Goal: Task Accomplishment & Management: Use online tool/utility

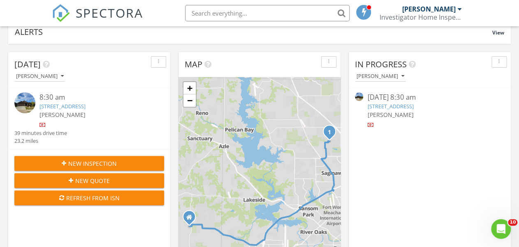
click at [85, 106] on link "413 Foxhunter St., Fort Worth, TX 76131" at bounding box center [62, 106] width 46 height 7
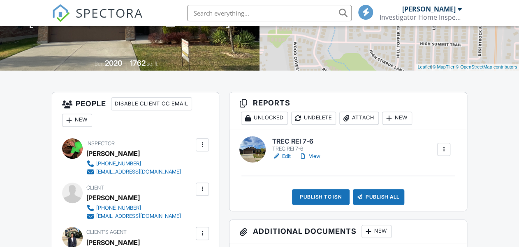
scroll to position [164, 0]
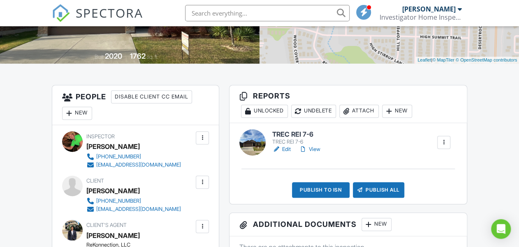
click at [279, 152] on div at bounding box center [276, 149] width 8 height 8
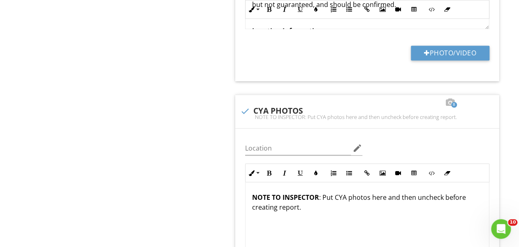
scroll to position [493, 0]
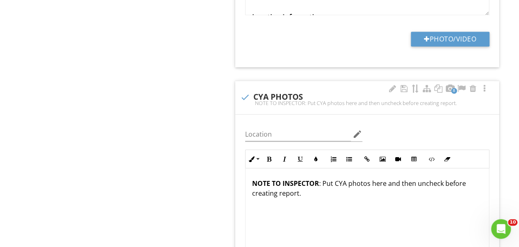
click at [246, 100] on div "NOTE TO INSPECTOR: Put CYA photos here and then uncheck before creating report." at bounding box center [367, 103] width 254 height 7
checkbox input "true"
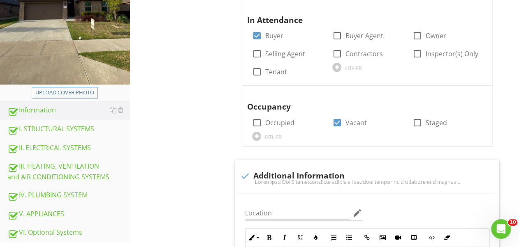
scroll to position [197, 0]
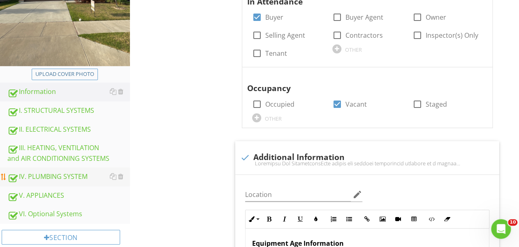
click at [92, 176] on div "IV. PLUMBING SYSTEM" at bounding box center [68, 177] width 122 height 11
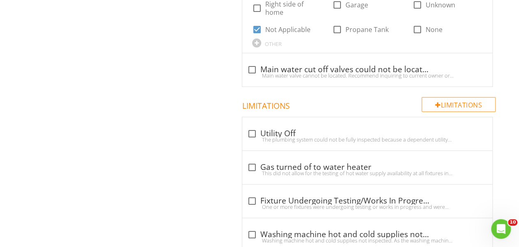
scroll to position [844, 0]
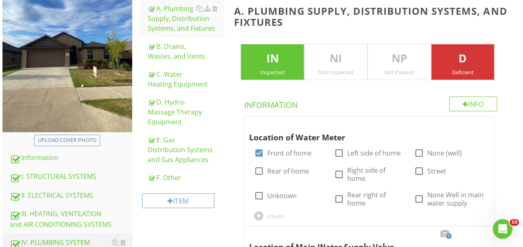
scroll to position [120, 0]
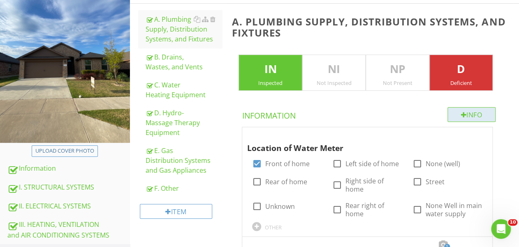
click at [449, 117] on div "Info" at bounding box center [471, 114] width 48 height 15
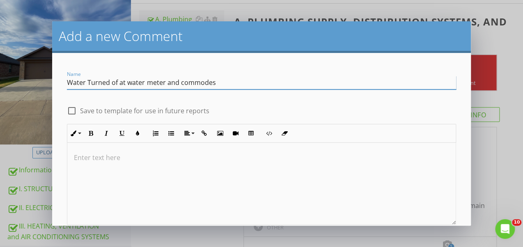
type input "Water Turned of at water meter and commodes"
click at [189, 98] on div "check_box_outline_blank Save to template for use in future reports" at bounding box center [261, 107] width 399 height 18
click at [188, 84] on input "Water Turned of at water meter and commodes" at bounding box center [261, 83] width 389 height 14
click at [133, 153] on p at bounding box center [261, 158] width 375 height 10
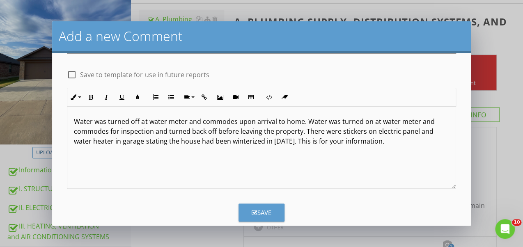
scroll to position [50, 0]
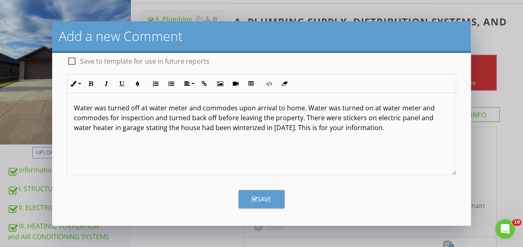
click at [272, 202] on button "Save" at bounding box center [262, 199] width 46 height 18
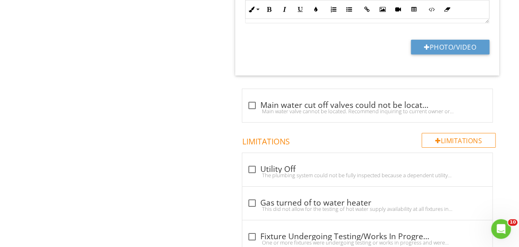
scroll to position [1035, 0]
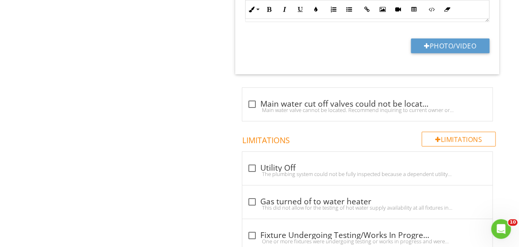
drag, startPoint x: 242, startPoint y: 196, endPoint x: 233, endPoint y: 191, distance: 10.7
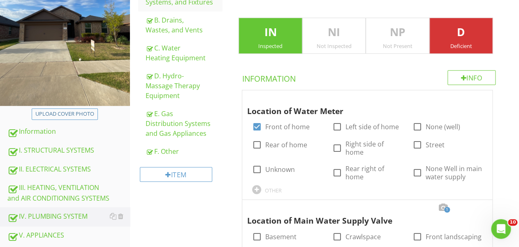
scroll to position [159, 0]
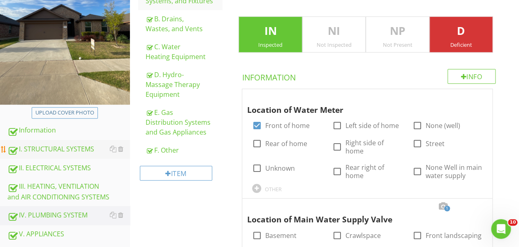
click at [89, 152] on div "I. STRUCTURAL SYSTEMS" at bounding box center [68, 149] width 122 height 11
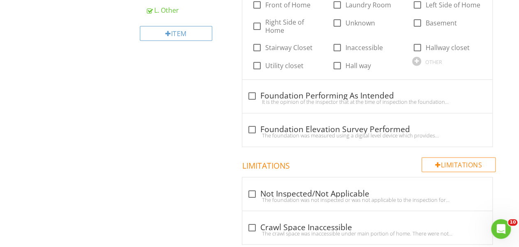
scroll to position [471, 0]
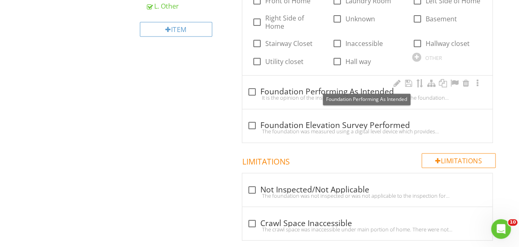
click at [253, 85] on div at bounding box center [252, 92] width 14 height 14
checkbox input "true"
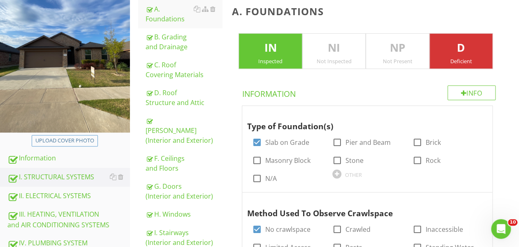
scroll to position [0, 0]
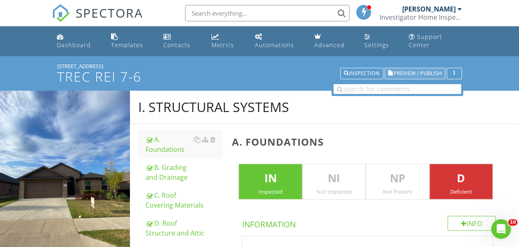
click at [403, 72] on span "Preview / Publish" at bounding box center [417, 73] width 48 height 5
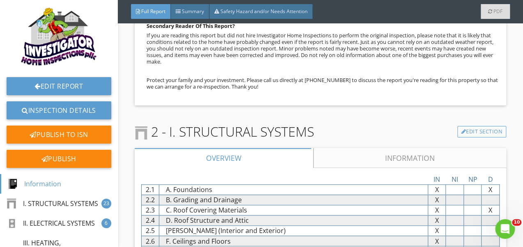
scroll to position [427, 0]
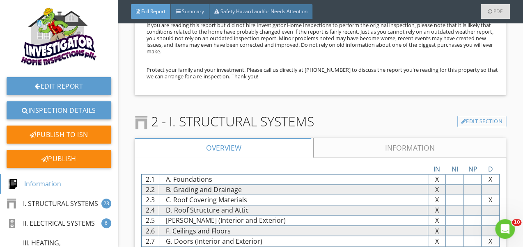
click at [351, 146] on link "Information" at bounding box center [410, 148] width 193 height 20
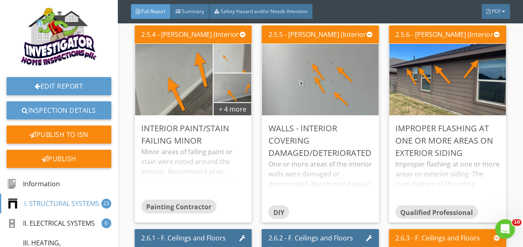
scroll to position [1210, 0]
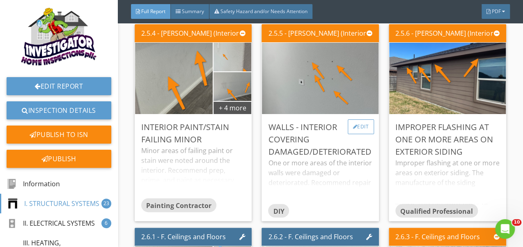
click at [353, 129] on div at bounding box center [355, 126] width 5 height 5
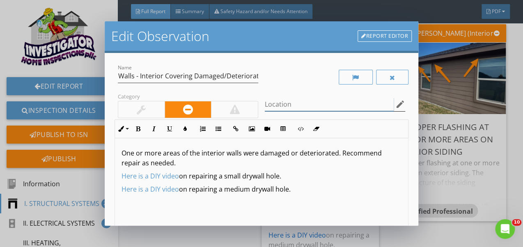
click at [304, 108] on input "Location" at bounding box center [329, 105] width 129 height 14
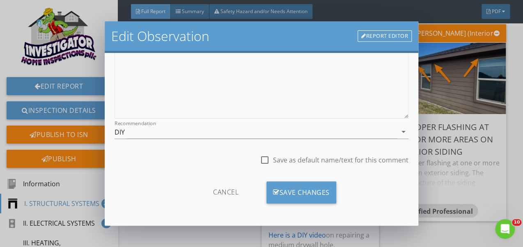
scroll to position [0, 0]
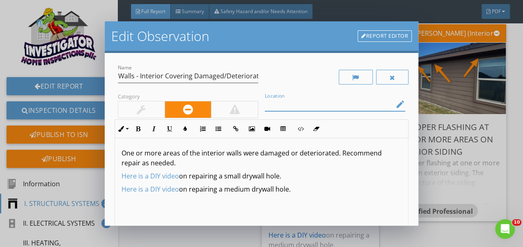
click at [429, 132] on div "Edit Observation Report Editor Name Walls - Interior Covering Damaged/Deteriora…" at bounding box center [261, 123] width 523 height 247
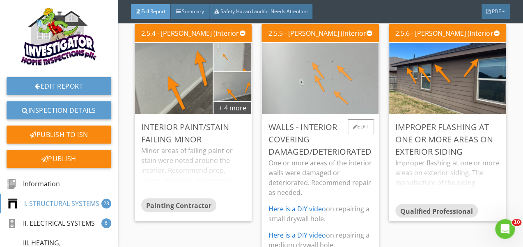
click at [354, 115] on img at bounding box center [321, 78] width 134 height 179
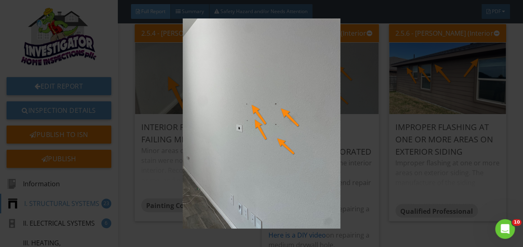
click at [317, 124] on img at bounding box center [261, 123] width 473 height 210
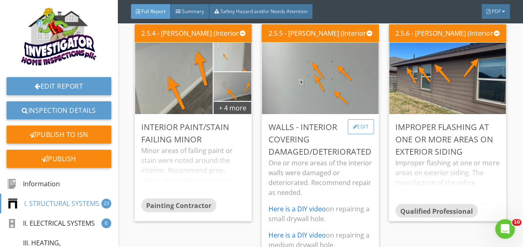
click at [353, 129] on div at bounding box center [355, 126] width 5 height 5
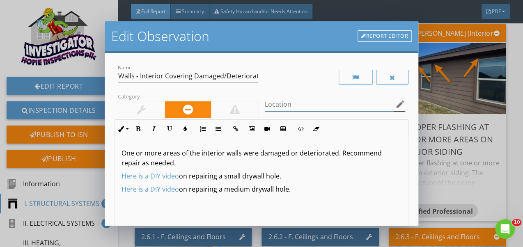
click at [300, 109] on input "Location" at bounding box center [329, 105] width 129 height 14
click at [397, 104] on icon "edit" at bounding box center [401, 104] width 10 height 10
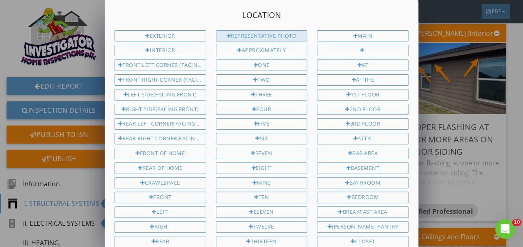
click at [282, 37] on div "Representative Photo" at bounding box center [262, 36] width 92 height 12
type input "Representative Photo"
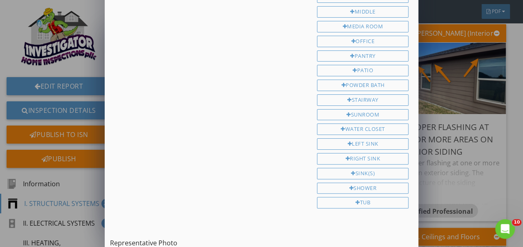
scroll to position [450, 0]
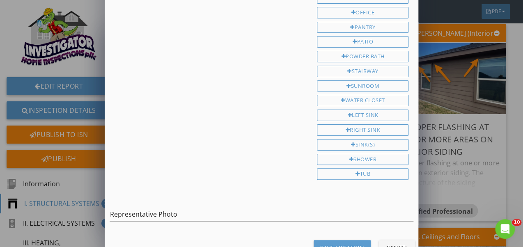
click at [344, 244] on div "Save Location" at bounding box center [342, 248] width 44 height 9
type input "Representative Photo"
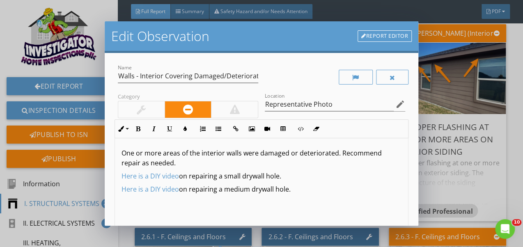
scroll to position [150, 0]
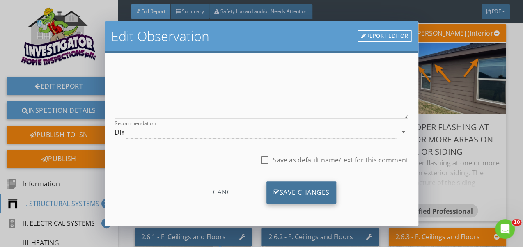
click at [331, 187] on div "Save Changes" at bounding box center [302, 193] width 70 height 22
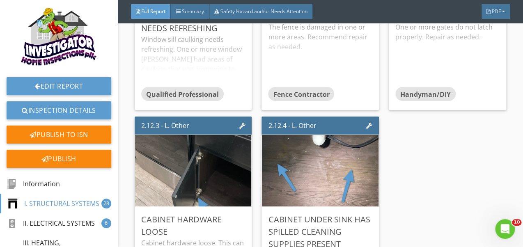
scroll to position [2147, 0]
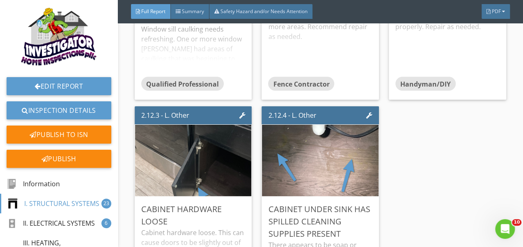
click at [330, 187] on img at bounding box center [321, 160] width 134 height 179
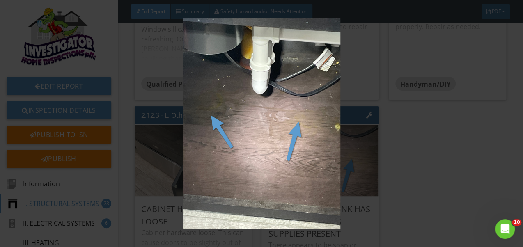
click at [377, 180] on img at bounding box center [261, 123] width 473 height 210
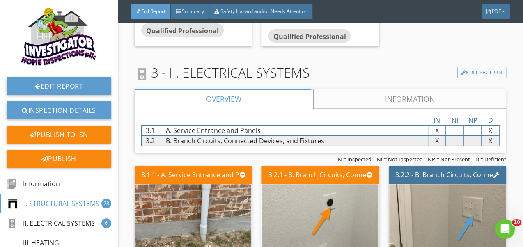
scroll to position [2405, 0]
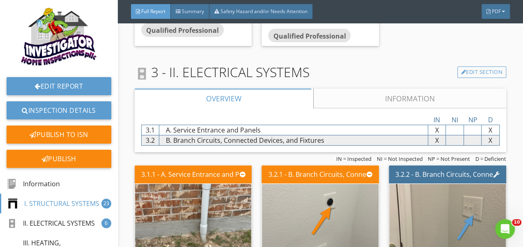
click at [363, 108] on link "Information" at bounding box center [410, 99] width 193 height 20
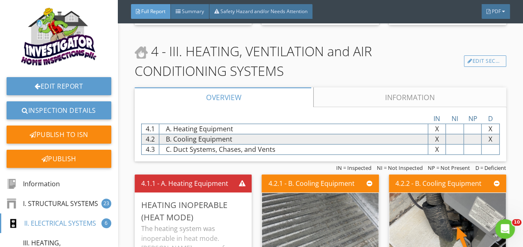
scroll to position [2964, 0]
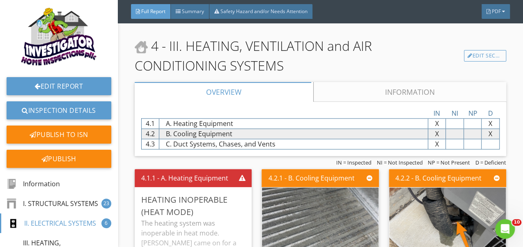
click at [373, 102] on link "Information" at bounding box center [410, 92] width 193 height 20
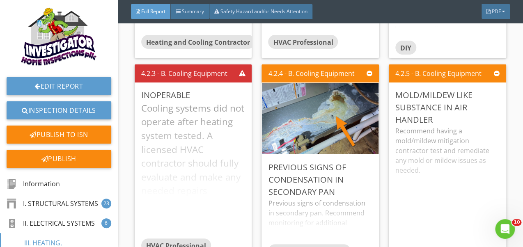
scroll to position [3577, 0]
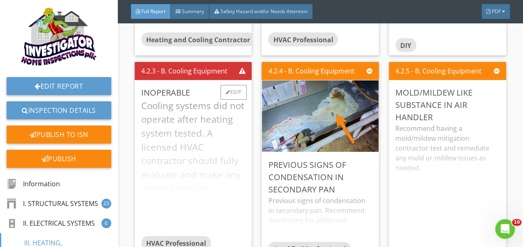
click at [216, 146] on div "Cooling systems did not operate after heating system tested. A licensed HVAC co…" at bounding box center [193, 167] width 104 height 137
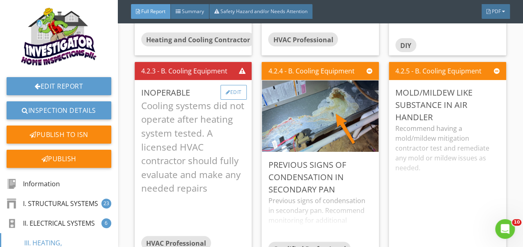
click at [225, 100] on div "Edit" at bounding box center [234, 92] width 27 height 15
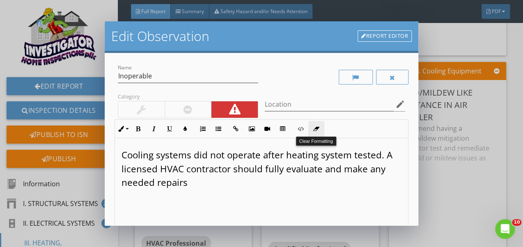
click at [317, 127] on icon "button" at bounding box center [317, 129] width 6 height 6
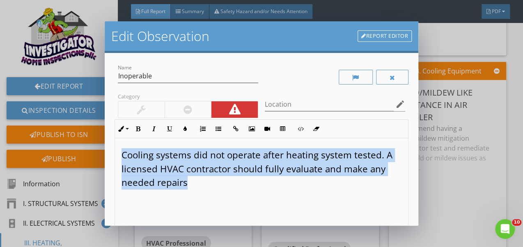
drag, startPoint x: 121, startPoint y: 154, endPoint x: 209, endPoint y: 186, distance: 93.3
click at [209, 186] on div "​​​​​​​​​​​​ Cooling systems did not operate after heating system tested. A lic…" at bounding box center [261, 203] width 293 height 130
click at [317, 131] on icon "button" at bounding box center [317, 129] width 6 height 6
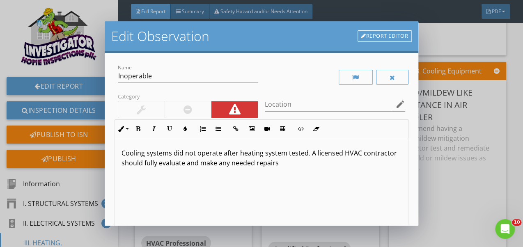
click at [281, 156] on p "​​​​​​​​​​​​​Cooling systems did not operate after heating system tested. A lic…" at bounding box center [262, 158] width 280 height 20
click at [284, 155] on p "​​​​​​​​​​​​​Cooling systems did not operate after heating system tested. A lic…" at bounding box center [262, 158] width 280 height 20
click at [345, 171] on div "Cooling systems did not operate after heating system was tested. A licensed HVA…" at bounding box center [261, 203] width 293 height 130
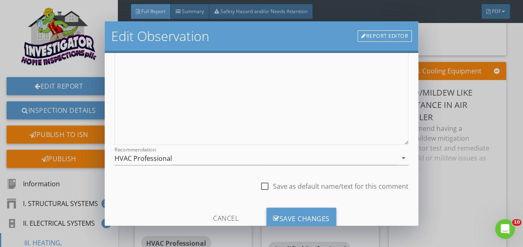
scroll to position [139, 0]
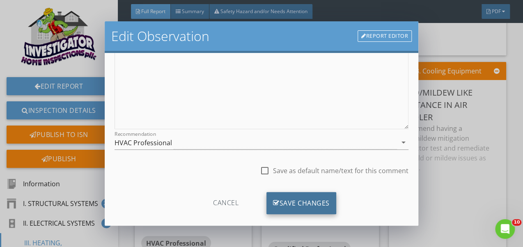
click at [330, 198] on div "Save Changes" at bounding box center [302, 203] width 70 height 22
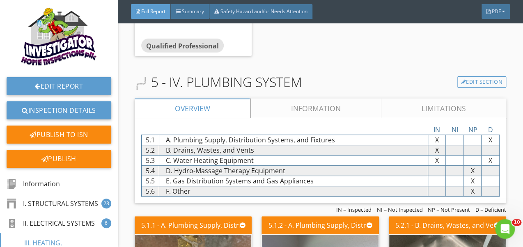
scroll to position [4043, 0]
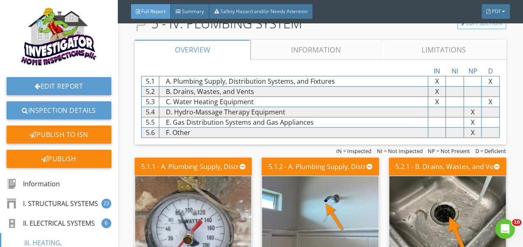
click at [319, 60] on link "Information" at bounding box center [316, 50] width 131 height 20
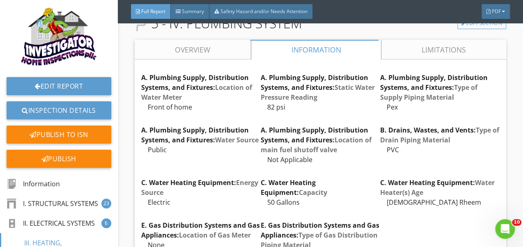
click at [406, 60] on link "Limitations" at bounding box center [444, 50] width 125 height 20
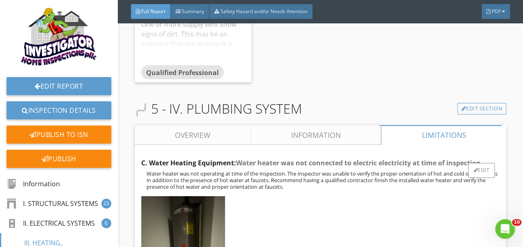
scroll to position [3939, 0]
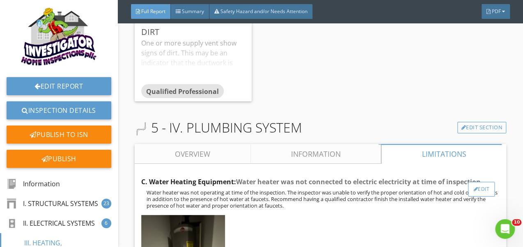
click at [468, 197] on div "Edit" at bounding box center [481, 189] width 27 height 15
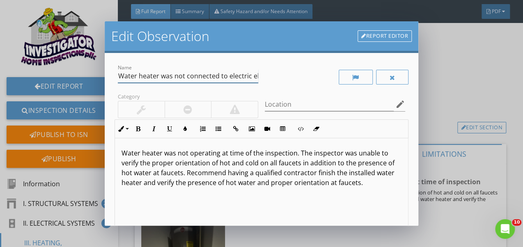
click at [254, 79] on input "Water heater was not connected to electric electricity at time of inspection" at bounding box center [188, 76] width 141 height 14
click at [192, 76] on input "Water heater was not connected to electric electricity at time of inspection" at bounding box center [188, 76] width 141 height 14
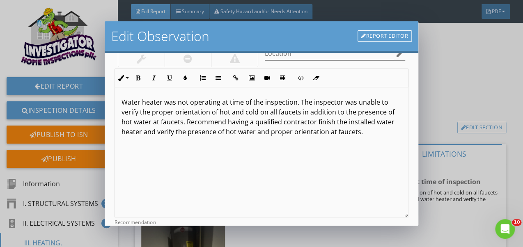
scroll to position [150, 0]
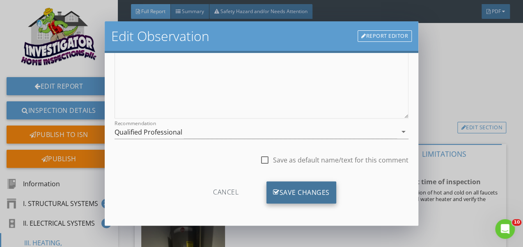
type input "Water heater was not operating at time of inspection"
click at [316, 184] on div "Save Changes" at bounding box center [302, 193] width 70 height 22
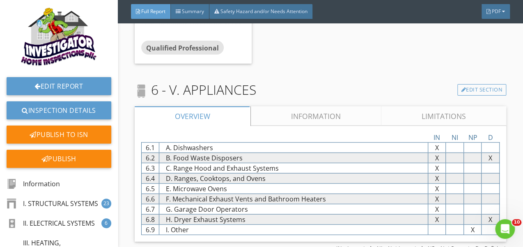
scroll to position [4678, 0]
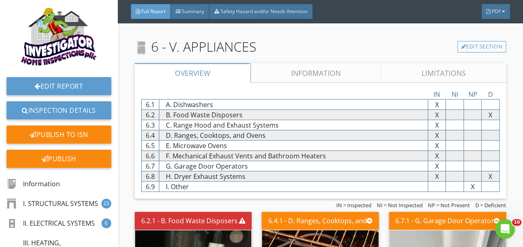
click at [315, 83] on link "Information" at bounding box center [316, 73] width 131 height 20
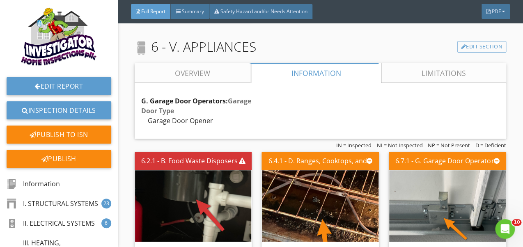
click at [405, 83] on link "Limitations" at bounding box center [444, 73] width 125 height 20
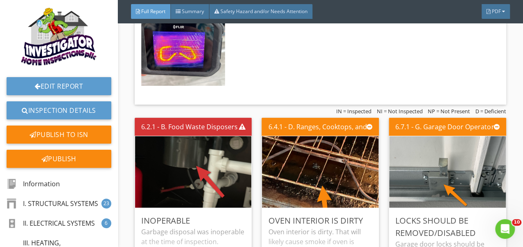
scroll to position [4865, 0]
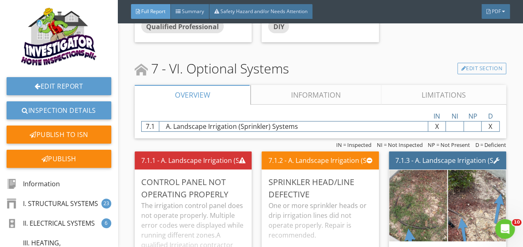
click at [386, 131] on div "A. Landscape Irrigation (Sprinkler) Systems" at bounding box center [293, 127] width 268 height 10
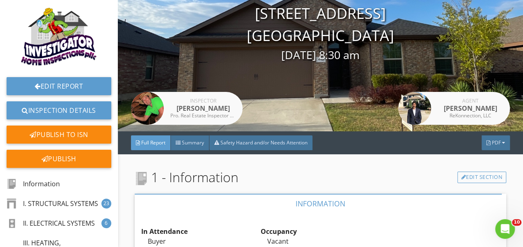
scroll to position [0, 0]
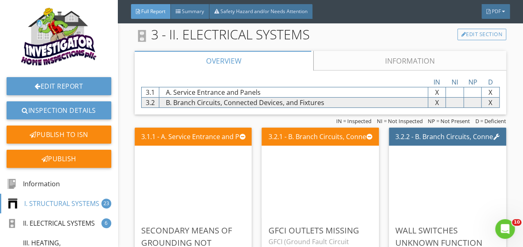
scroll to position [2361, 0]
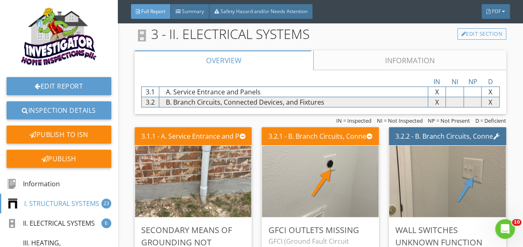
click at [344, 67] on link "Information" at bounding box center [410, 61] width 193 height 20
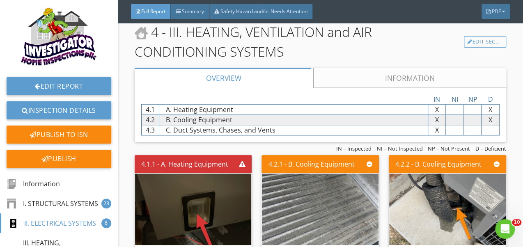
scroll to position [2909, 0]
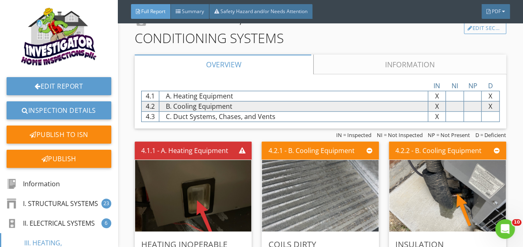
click at [352, 74] on link "Information" at bounding box center [410, 65] width 193 height 20
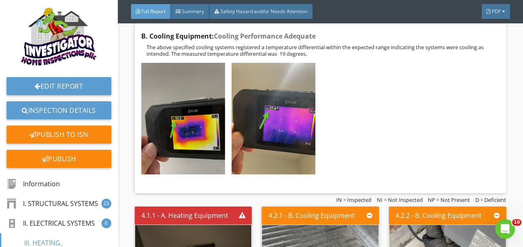
scroll to position [3260, 0]
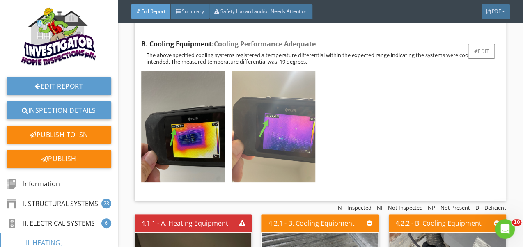
click at [299, 122] on img at bounding box center [274, 127] width 84 height 112
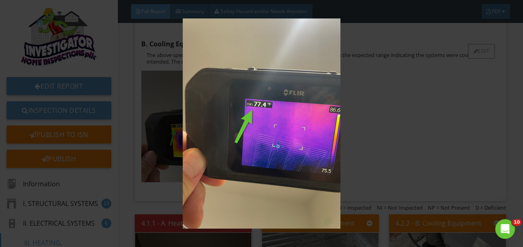
click at [299, 122] on img at bounding box center [261, 123] width 473 height 210
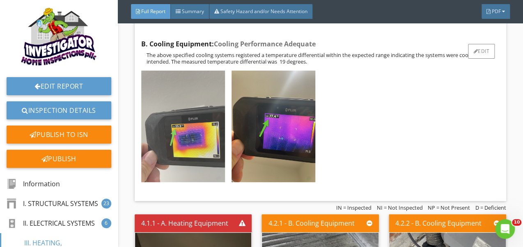
click at [202, 147] on img at bounding box center [183, 127] width 84 height 112
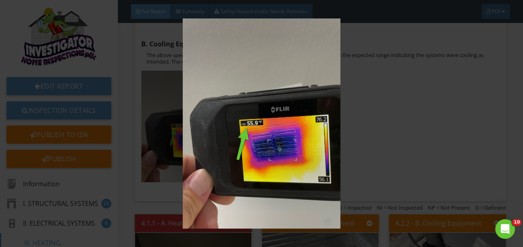
click at [254, 150] on img at bounding box center [261, 123] width 473 height 210
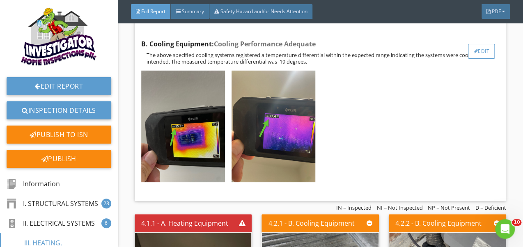
click at [473, 59] on div "Edit" at bounding box center [481, 51] width 27 height 15
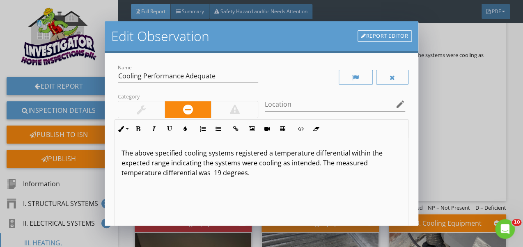
click at [218, 173] on p "The above specified cooling systems registered a temperature differential withi…" at bounding box center [262, 163] width 280 height 30
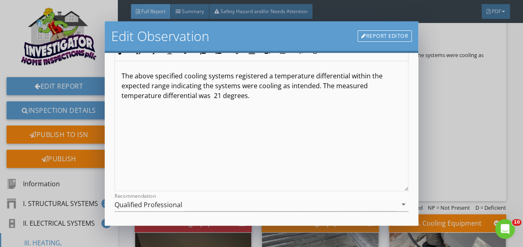
scroll to position [137, 0]
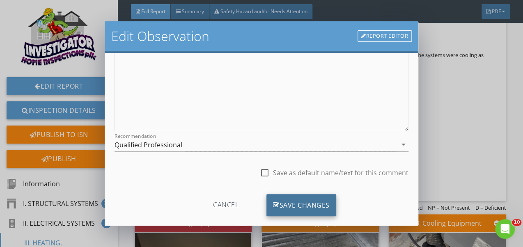
click at [323, 201] on div "Save Changes" at bounding box center [302, 205] width 70 height 22
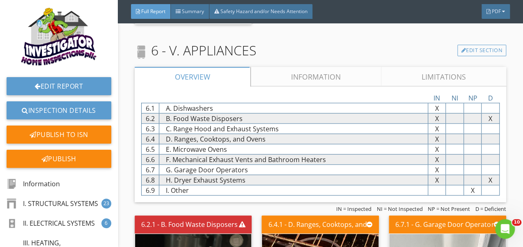
scroll to position [4614, 0]
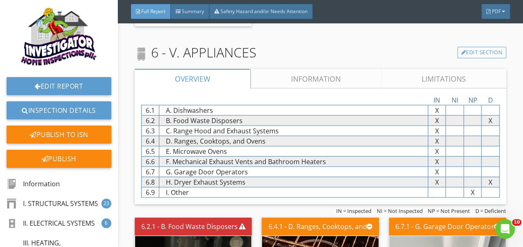
click at [311, 89] on link "Information" at bounding box center [316, 79] width 131 height 20
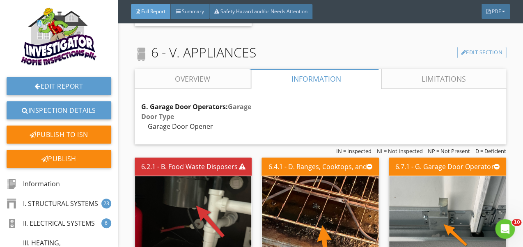
click at [388, 88] on link "Limitations" at bounding box center [444, 79] width 125 height 20
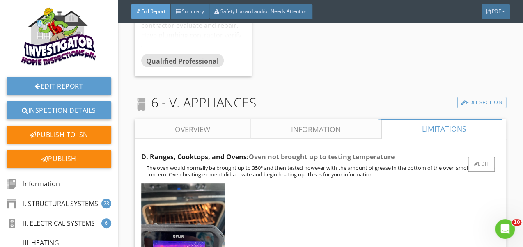
scroll to position [4563, 0]
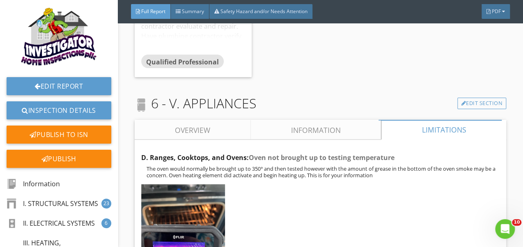
click at [322, 137] on link "Information" at bounding box center [316, 130] width 131 height 20
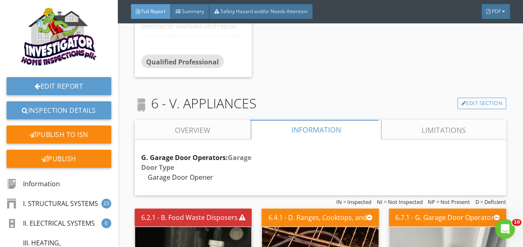
click at [228, 138] on link "Overview" at bounding box center [193, 130] width 116 height 20
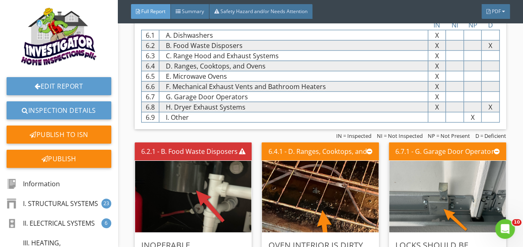
scroll to position [4695, 0]
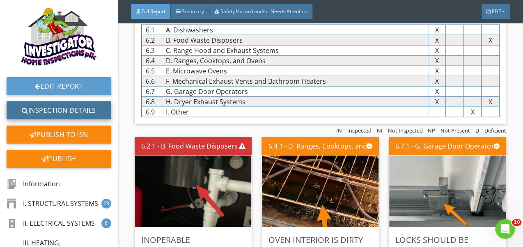
click at [92, 112] on link "Inspection Details" at bounding box center [59, 110] width 105 height 18
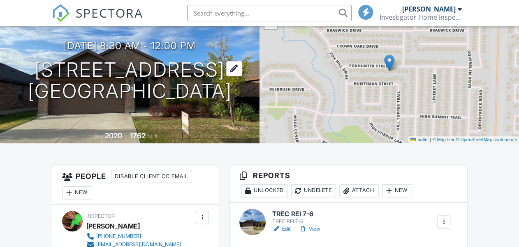
scroll to position [88, 0]
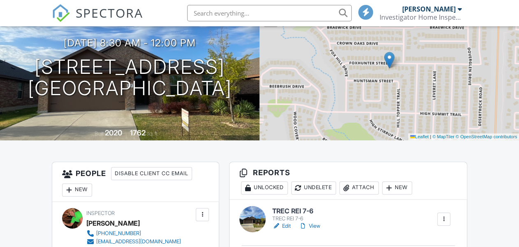
click at [285, 224] on link "Edit" at bounding box center [281, 226] width 18 height 8
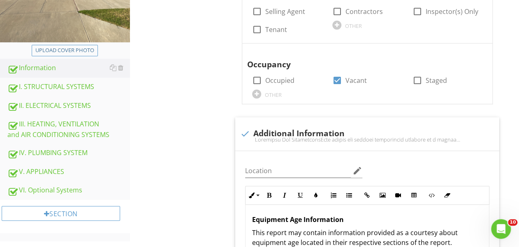
scroll to position [224, 0]
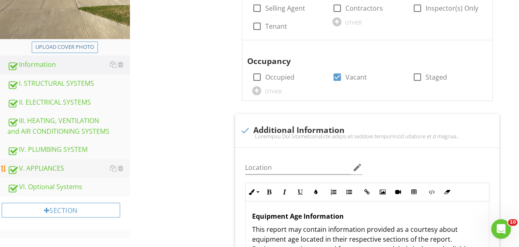
click at [67, 169] on div "V. APPLIANCES" at bounding box center [68, 169] width 122 height 11
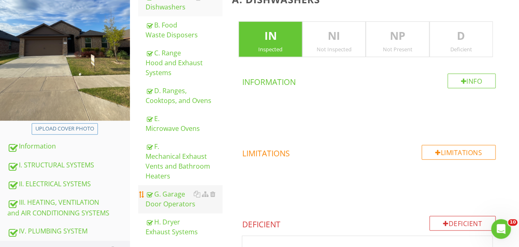
scroll to position [142, 0]
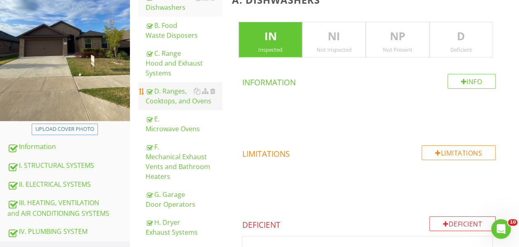
click at [166, 101] on div "D. Ranges, Cooktops, and Ovens" at bounding box center [183, 96] width 77 height 20
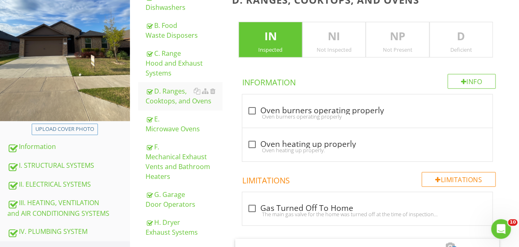
click at [316, 46] on div "Not Inspected" at bounding box center [333, 49] width 62 height 7
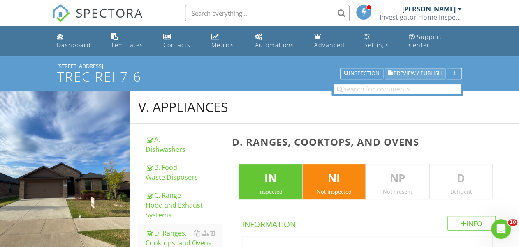
click at [411, 71] on span "Preview / Publish" at bounding box center [417, 73] width 48 height 5
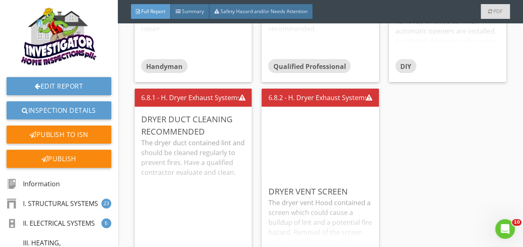
scroll to position [4862, 0]
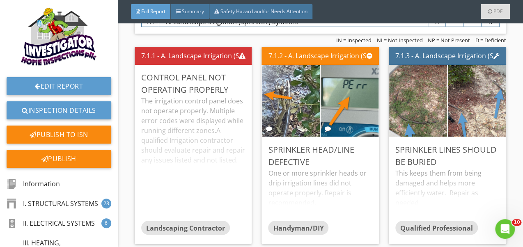
click at [274, 163] on div "Sprinkler Head/Line Defective" at bounding box center [320, 156] width 104 height 25
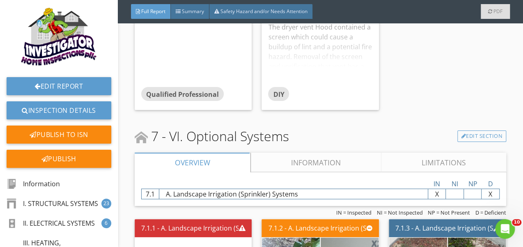
scroll to position [4693, 0]
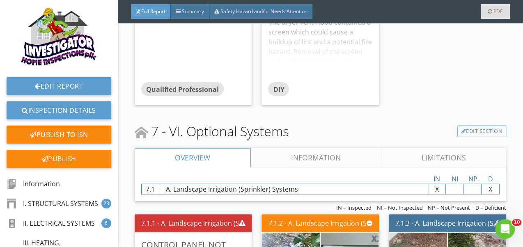
click at [274, 163] on link "Information" at bounding box center [316, 158] width 131 height 20
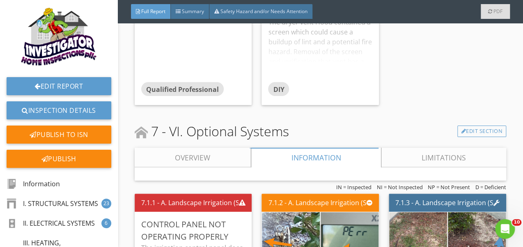
click at [222, 160] on link "Overview" at bounding box center [193, 158] width 116 height 20
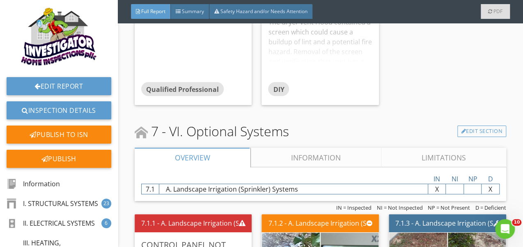
click at [384, 156] on link "Limitations" at bounding box center [444, 158] width 125 height 20
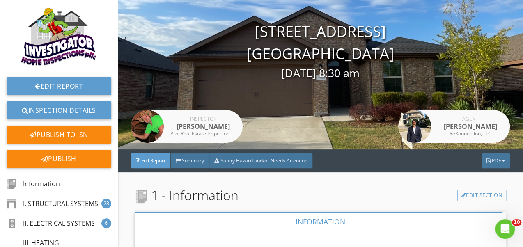
scroll to position [0, 0]
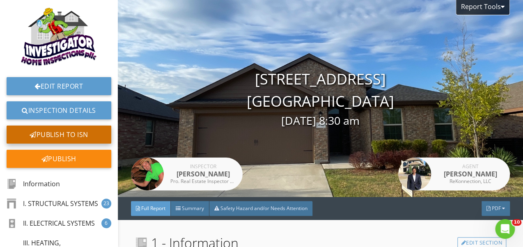
click at [94, 138] on div "Publish to ISN" at bounding box center [59, 135] width 105 height 18
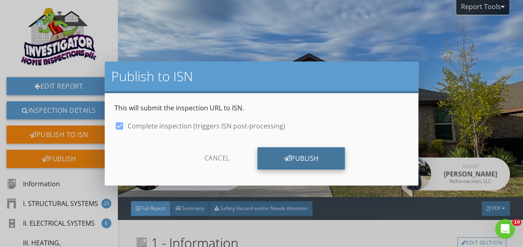
click at [286, 156] on icon at bounding box center [287, 158] width 7 height 9
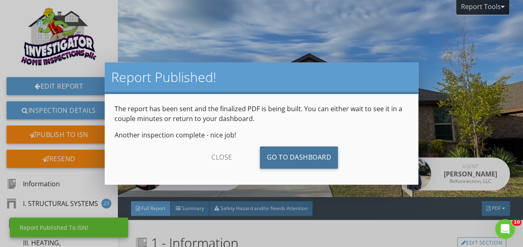
click at [286, 156] on link "Go To Dashboard" at bounding box center [299, 158] width 78 height 22
